Goal: Task Accomplishment & Management: Use online tool/utility

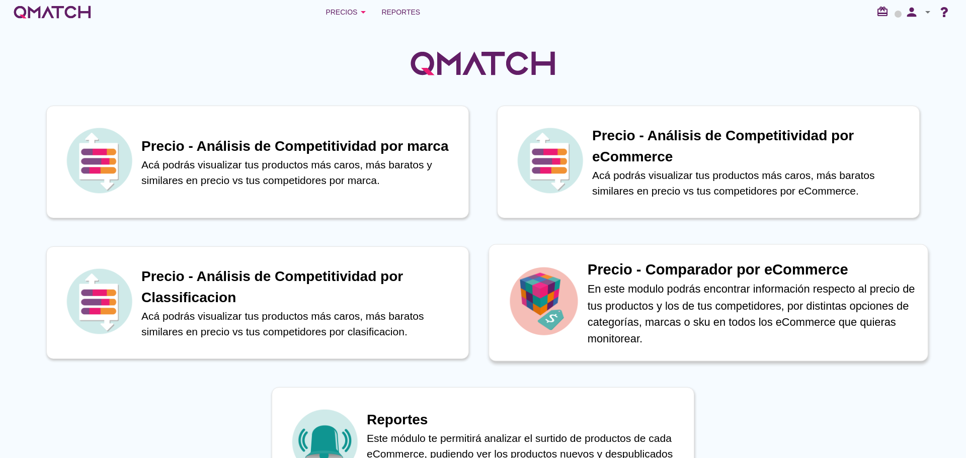
click at [738, 278] on h1 "Precio - Comparador por eCommerce" at bounding box center [751, 270] width 329 height 22
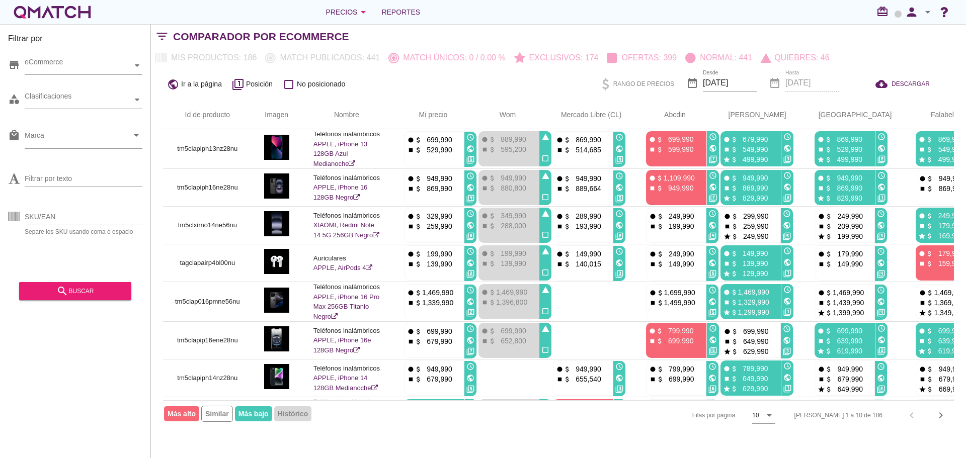
click at [926, 12] on icon "arrow_drop_down" at bounding box center [927, 12] width 12 height 12
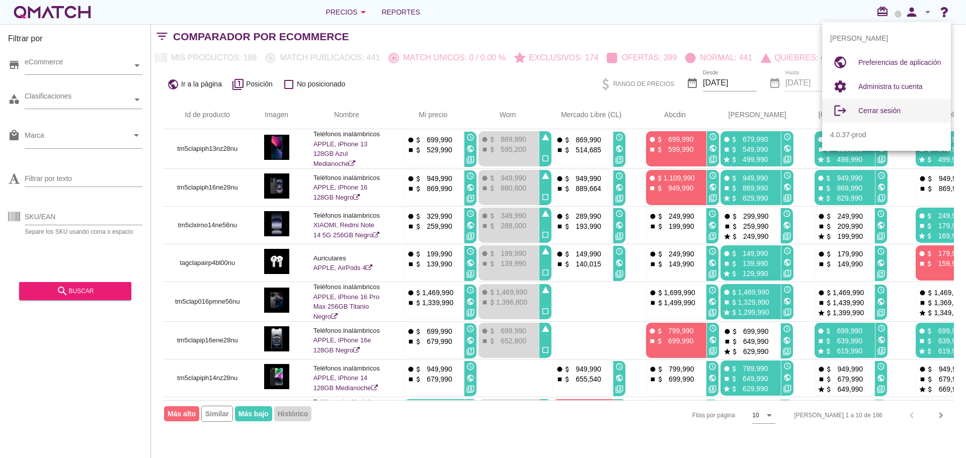
click at [888, 112] on span "Cerrar sesión" at bounding box center [879, 111] width 42 height 8
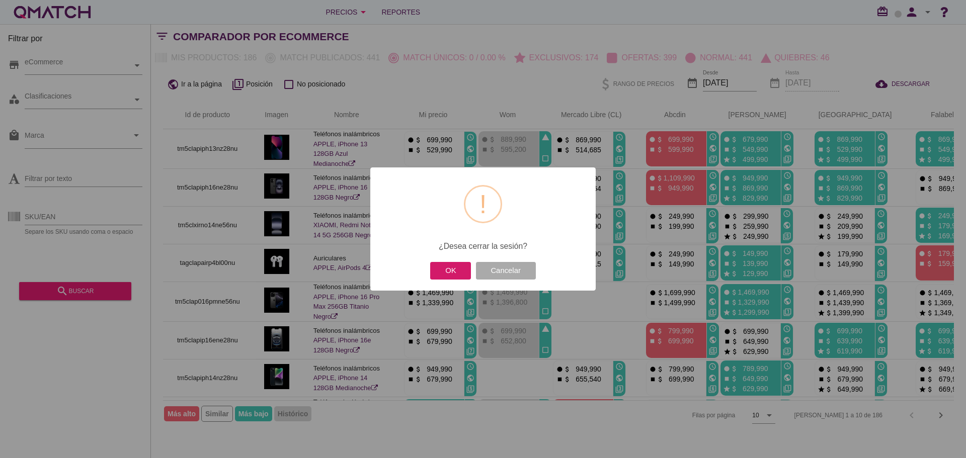
click at [449, 265] on button "OK" at bounding box center [450, 271] width 41 height 18
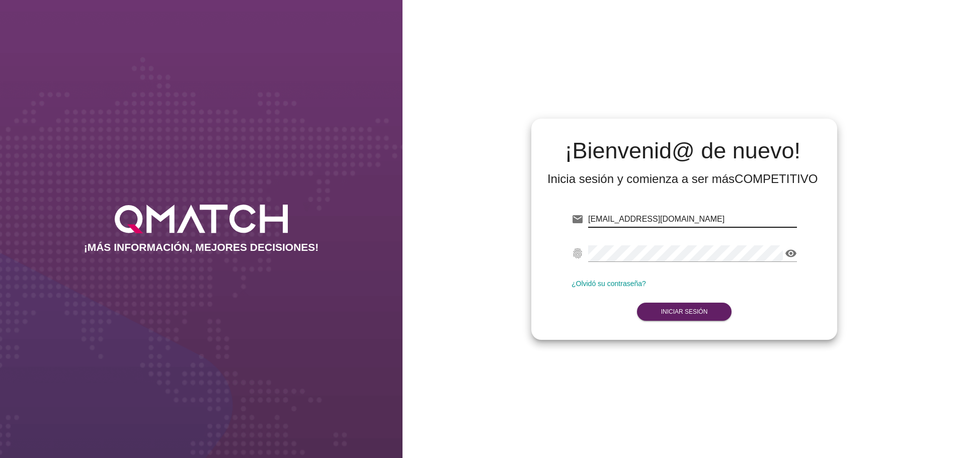
click at [684, 214] on input "[EMAIL_ADDRESS][DOMAIN_NAME]" at bounding box center [692, 219] width 209 height 16
paste input "nicolas.navarrete@telefonica"
type input "nicolas.navarrete@telefonica.com"
click at [687, 308] on strong "Iniciar Sesión" at bounding box center [684, 311] width 47 height 7
